Goal: Check status: Check status

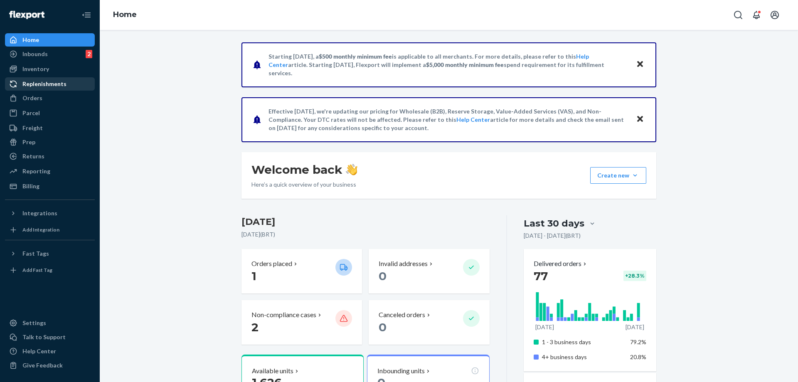
click at [48, 81] on div "Replenishments" at bounding box center [44, 84] width 44 height 8
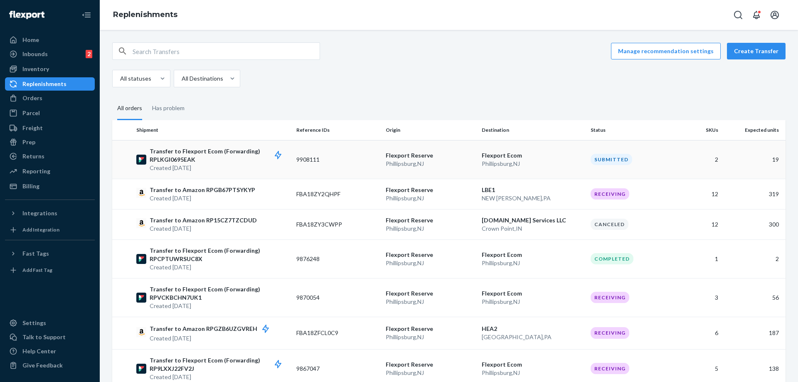
click at [188, 148] on p "Transfer to Flexport Ecom (Forwarding) RPLKGI0695EAK" at bounding box center [220, 155] width 140 height 17
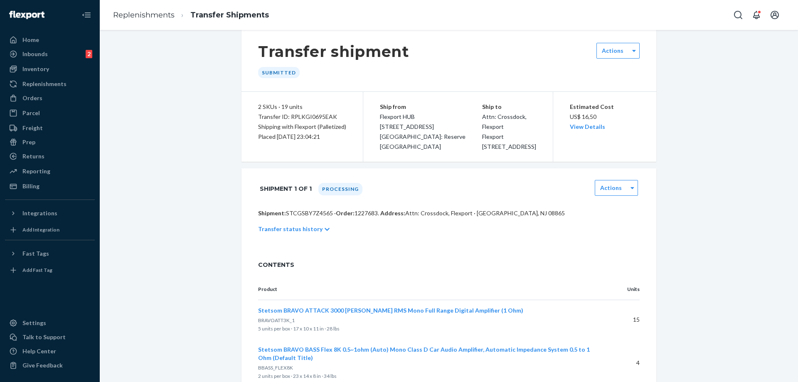
scroll to position [47, 0]
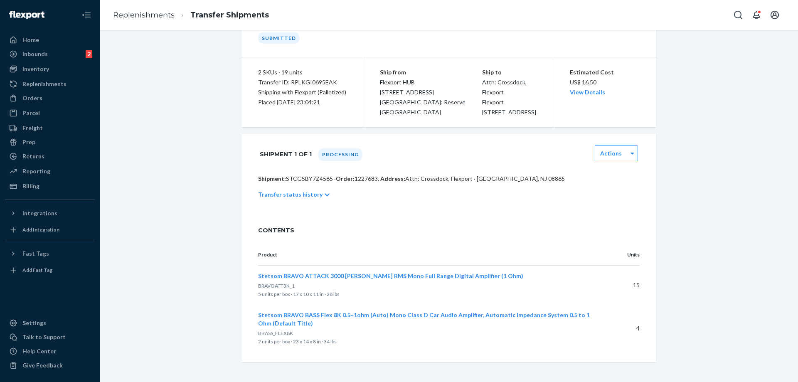
click at [303, 79] on div "Transfer ID: RPLKGI0695EAK" at bounding box center [302, 82] width 88 height 10
copy div "RPLKGI0695EAK"
drag, startPoint x: 546, startPoint y: 180, endPoint x: 256, endPoint y: 180, distance: 289.7
click at [258, 180] on p "Shipment: STCGSBY7Z4565 · Order: 1227683 . Address: Attn: Crossdock, [GEOGRAPHI…" at bounding box center [449, 179] width 382 height 8
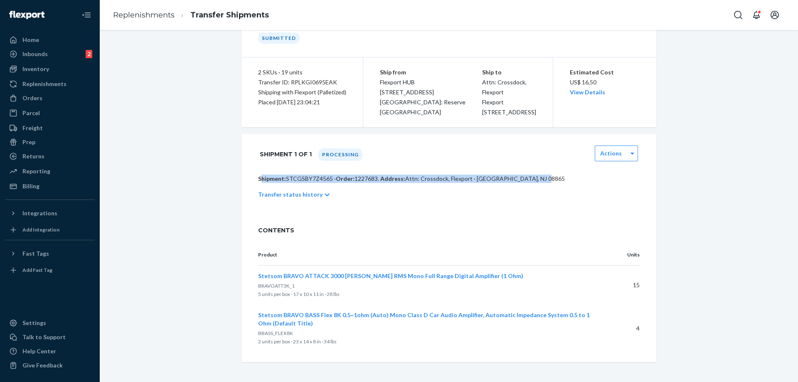
copy p "Shipment: STCGSBY7Z4565 · Order: 1227683 . Address: Attn: Crossdock, [GEOGRAPHI…"
click at [201, 101] on div "Transfer shipment Submitted Actions 2 SKUs · 19 units Transfer ID: RPLKGI0695EA…" at bounding box center [449, 178] width 686 height 367
